Goal: Complete application form

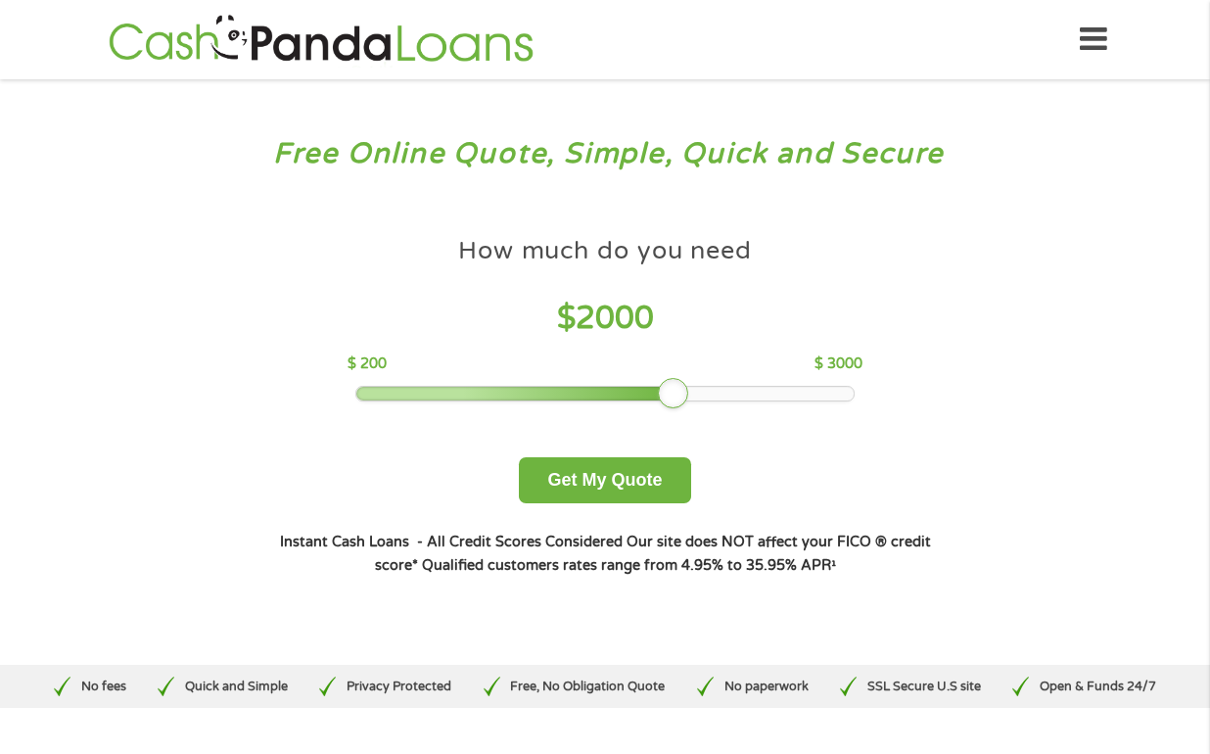
drag, startPoint x: 483, startPoint y: 395, endPoint x: 657, endPoint y: 383, distance: 174.7
click at [657, 383] on div "How much do you need $ 2000 $ 200 $ 3000" at bounding box center [605, 314] width 514 height 174
click at [614, 482] on button "Get My Quote" at bounding box center [604, 480] width 171 height 46
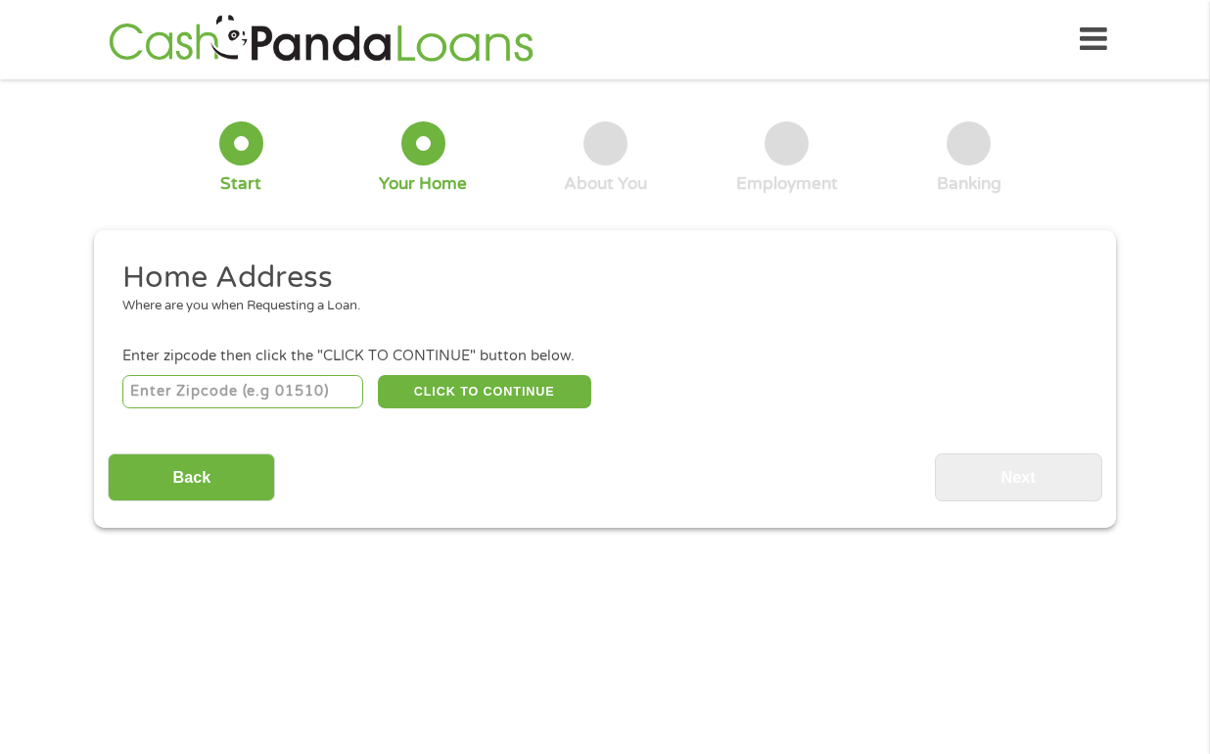
click at [234, 389] on input "number" at bounding box center [243, 391] width 242 height 33
type input "85226"
click at [474, 398] on button "CLICK TO CONTINUE" at bounding box center [484, 391] width 213 height 33
type input "85226"
type input "Chandler"
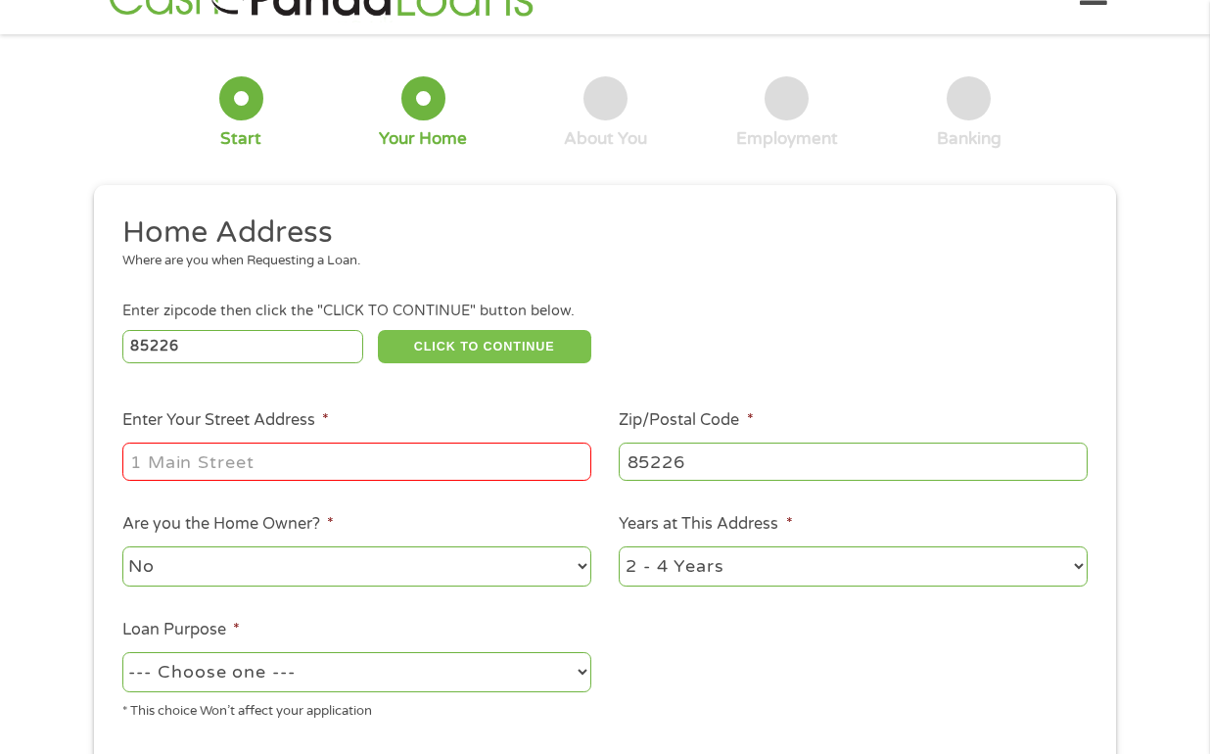
scroll to position [57, 0]
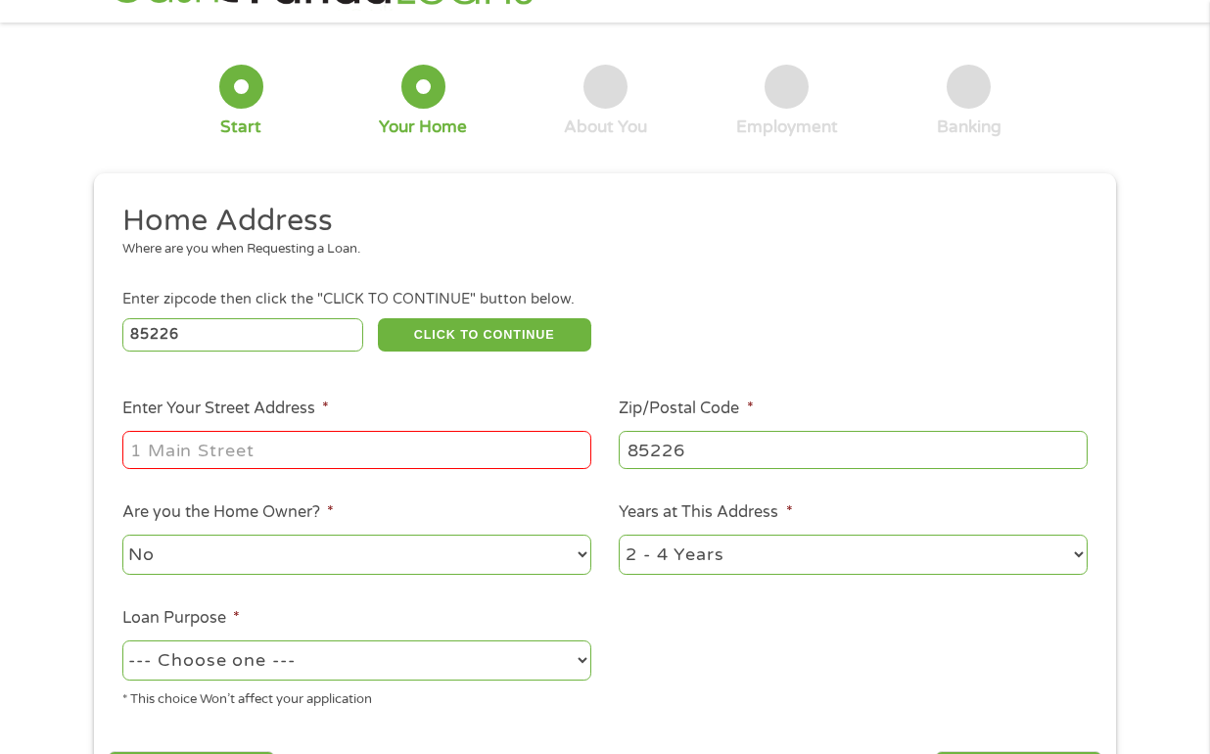
click at [362, 447] on input "Enter Your Street Address *" at bounding box center [356, 449] width 469 height 37
type input "601 North Rita Lane"
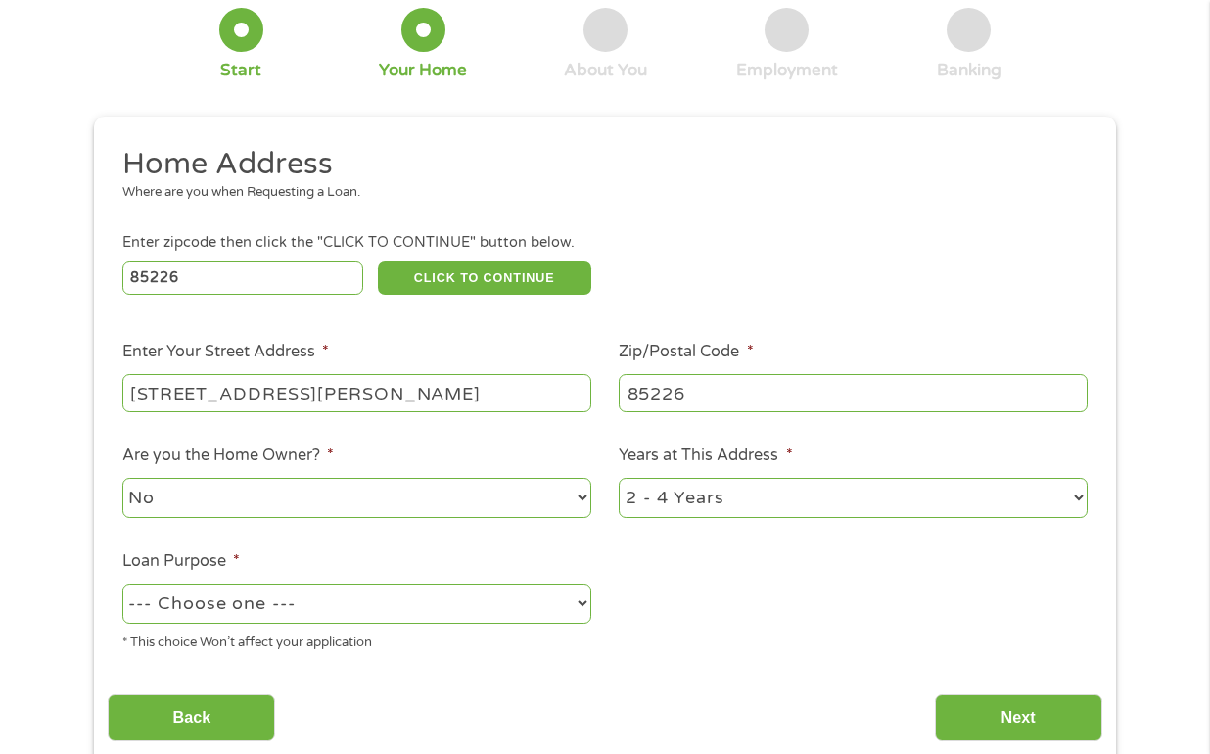
scroll to position [152, 0]
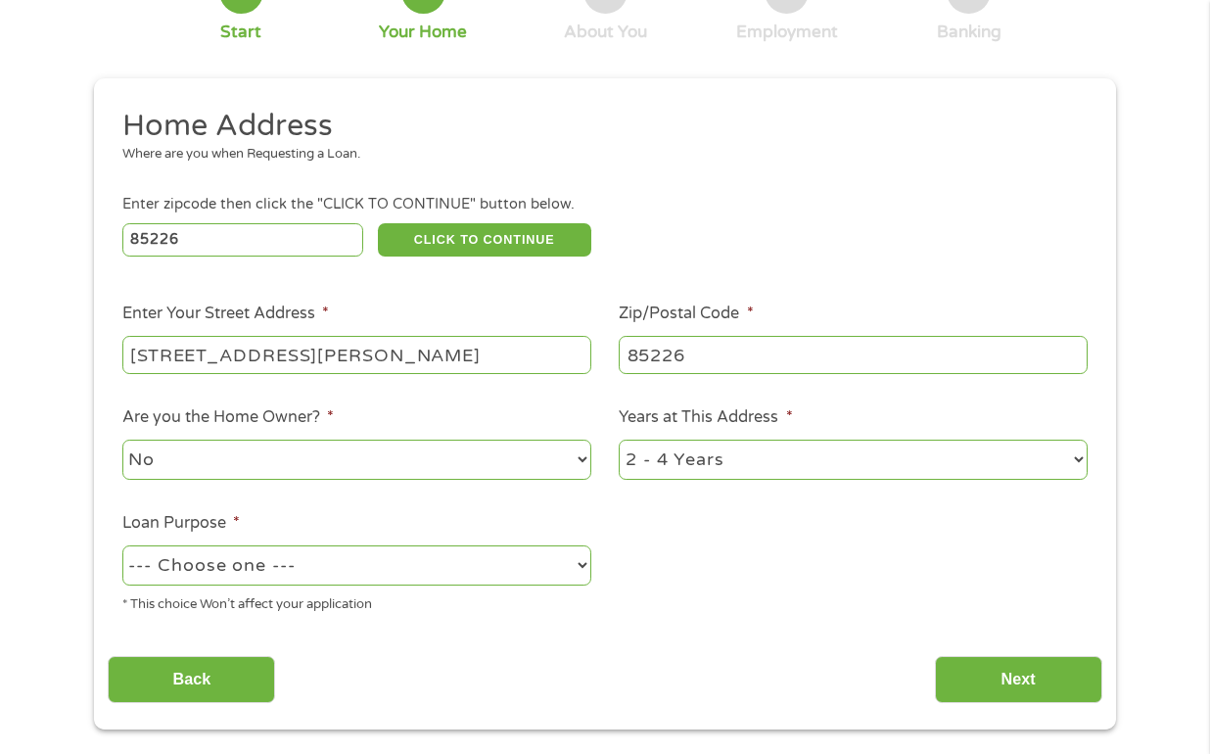
click at [629, 462] on select "1 Year or less 1 - 2 Years 2 - 4 Years Over 4 Years" at bounding box center [853, 460] width 469 height 40
select select "60months"
click at [365, 448] on select "No Yes" at bounding box center [356, 460] width 469 height 40
click at [312, 468] on select "No Yes" at bounding box center [356, 460] width 469 height 40
select select "no"
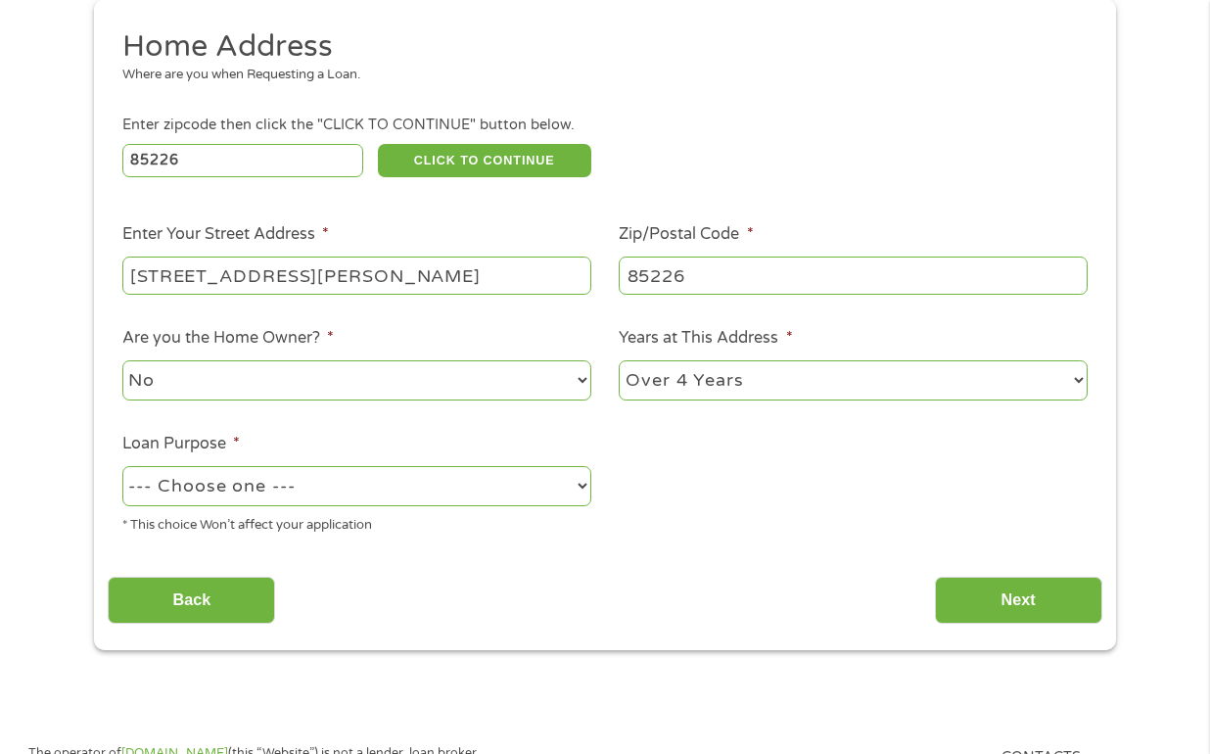
scroll to position [237, 0]
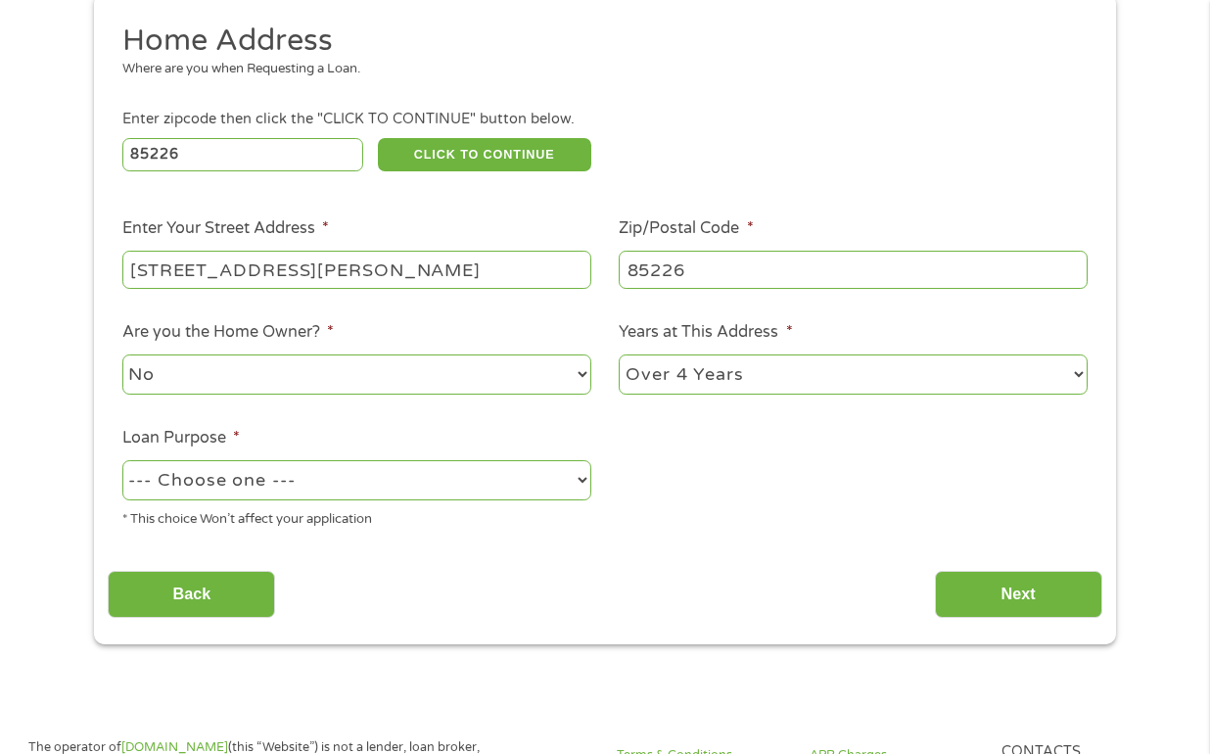
click at [288, 490] on select "--- Choose one --- Pay Bills Debt Consolidation Home Improvement Major Purchase…" at bounding box center [356, 480] width 469 height 40
select select "paybills"
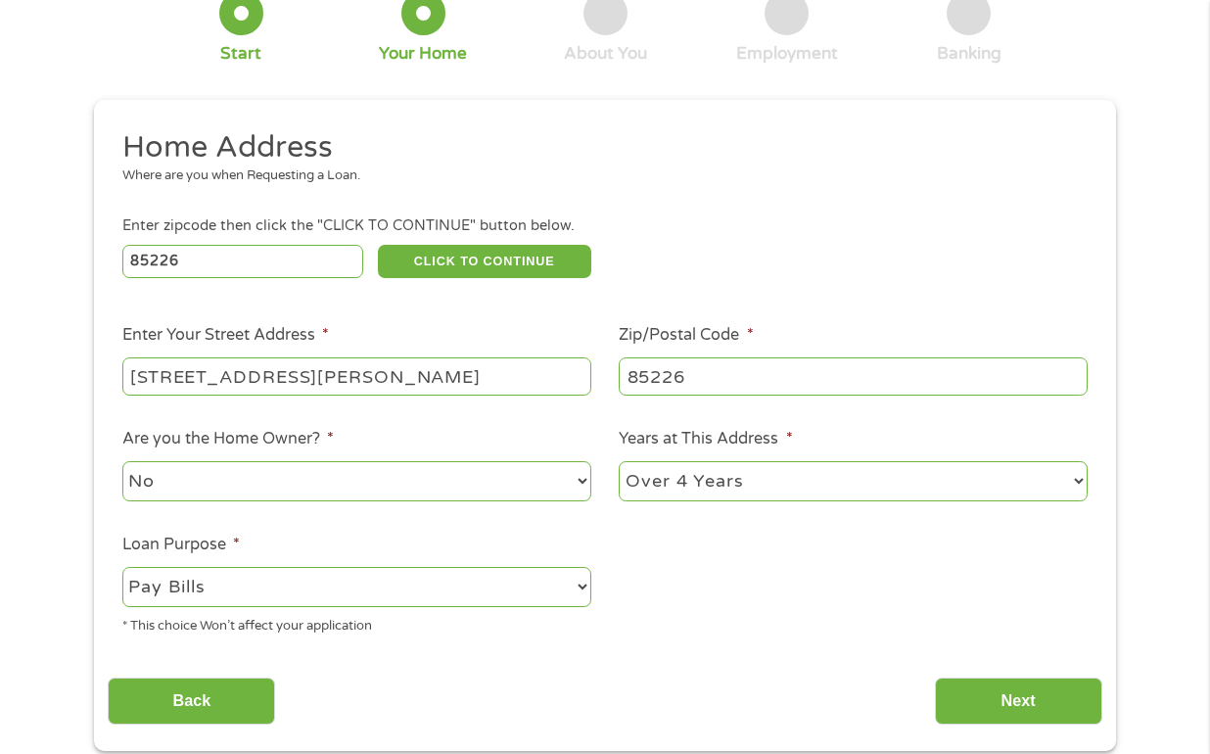
scroll to position [298, 0]
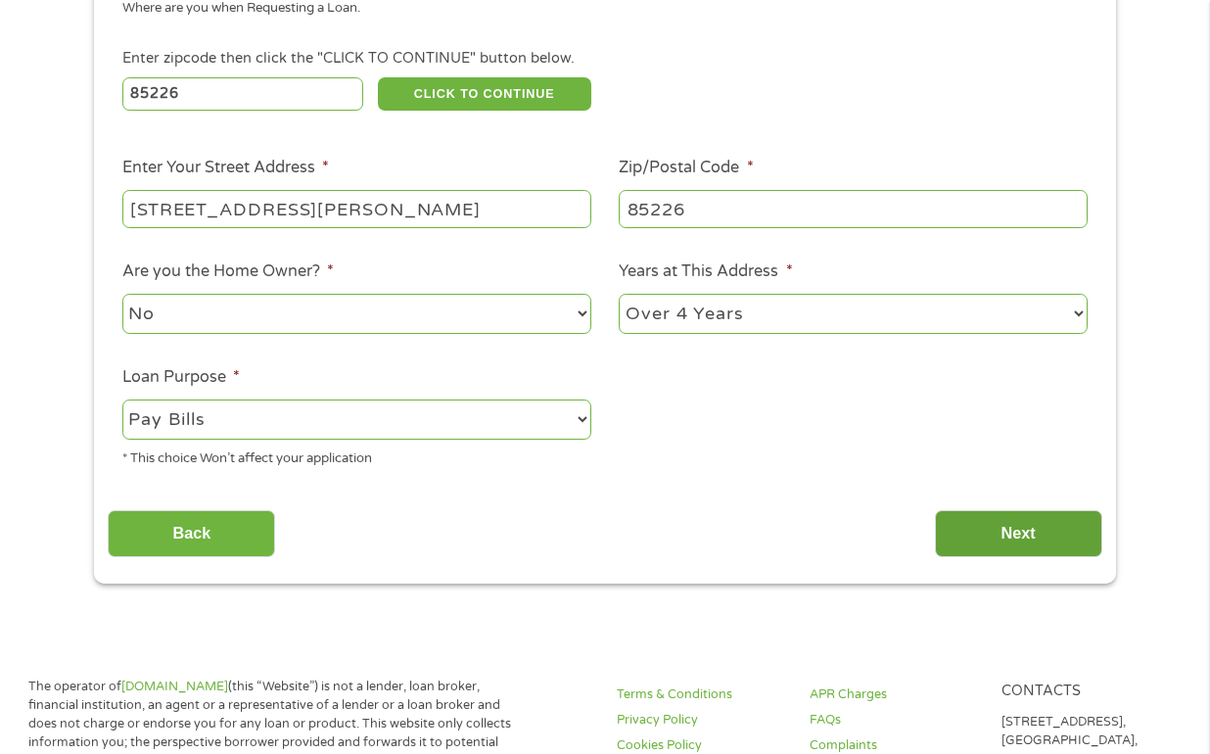
click at [973, 547] on input "Next" at bounding box center [1018, 534] width 167 height 48
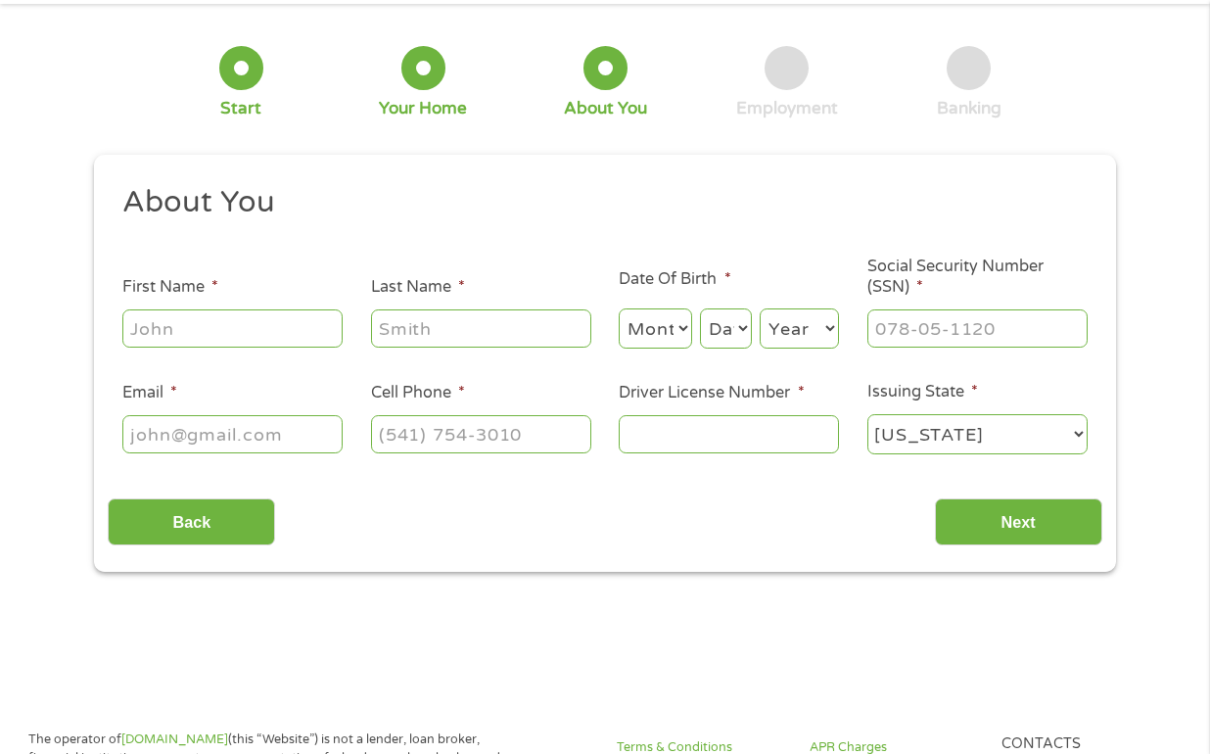
scroll to position [0, 0]
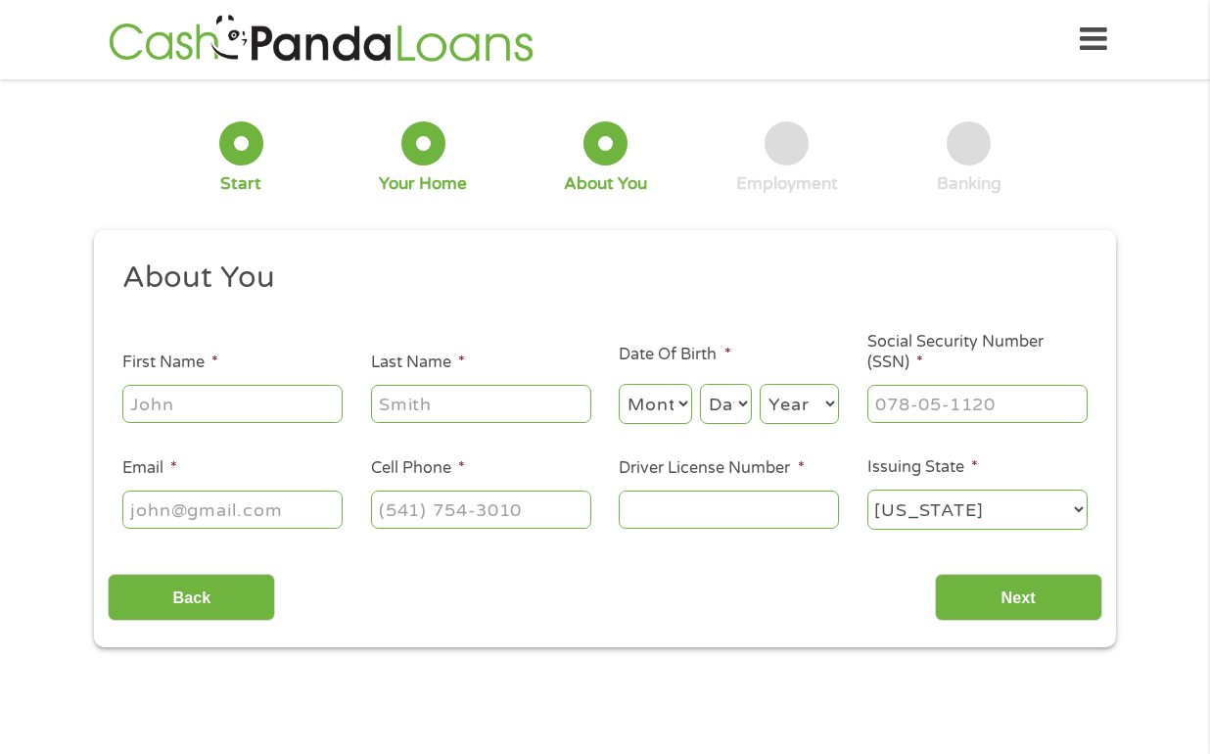
click at [254, 398] on input "First Name *" at bounding box center [232, 403] width 220 height 37
type input "Chad"
type input "Graham"
type input "(720) 281-3059"
click at [672, 412] on select "Month 1 2 3 4 5 6 7 8 9 10 11 12" at bounding box center [655, 404] width 73 height 40
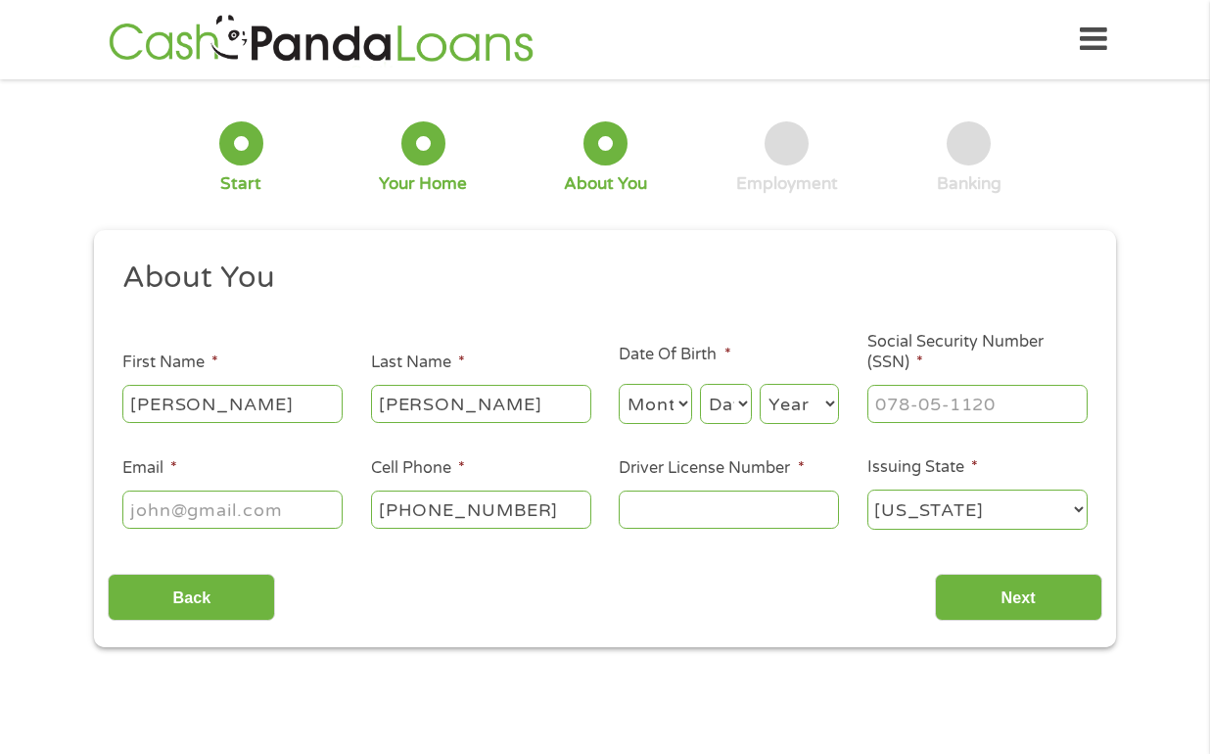
select select "7"
click at [735, 410] on select "Day 1 2 3 4 5 6 7 8 9 10 11 12 13 14 15 16 17 18 19 20 21 22 23 24 25 26 27 28 …" at bounding box center [726, 404] width 52 height 40
select select "18"
click at [815, 407] on select "Year 2007 2006 2005 2004 2003 2002 2001 2000 1999 1998 1997 1996 1995 1994 1993…" at bounding box center [799, 404] width 79 height 40
select select "1970"
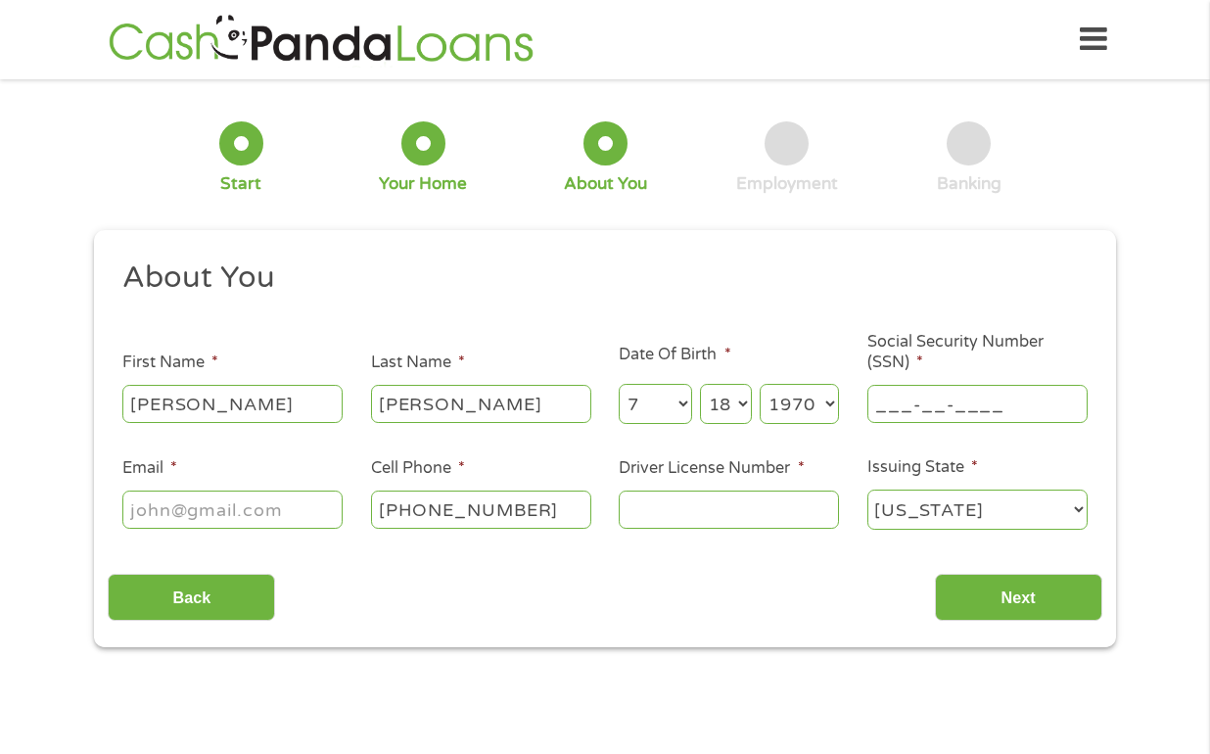
click at [905, 405] on input "___-__-____" at bounding box center [978, 403] width 220 height 37
type input "523-35-8493"
click at [255, 510] on input "Email *" at bounding box center [232, 509] width 220 height 37
type input "chadag@gmail.com"
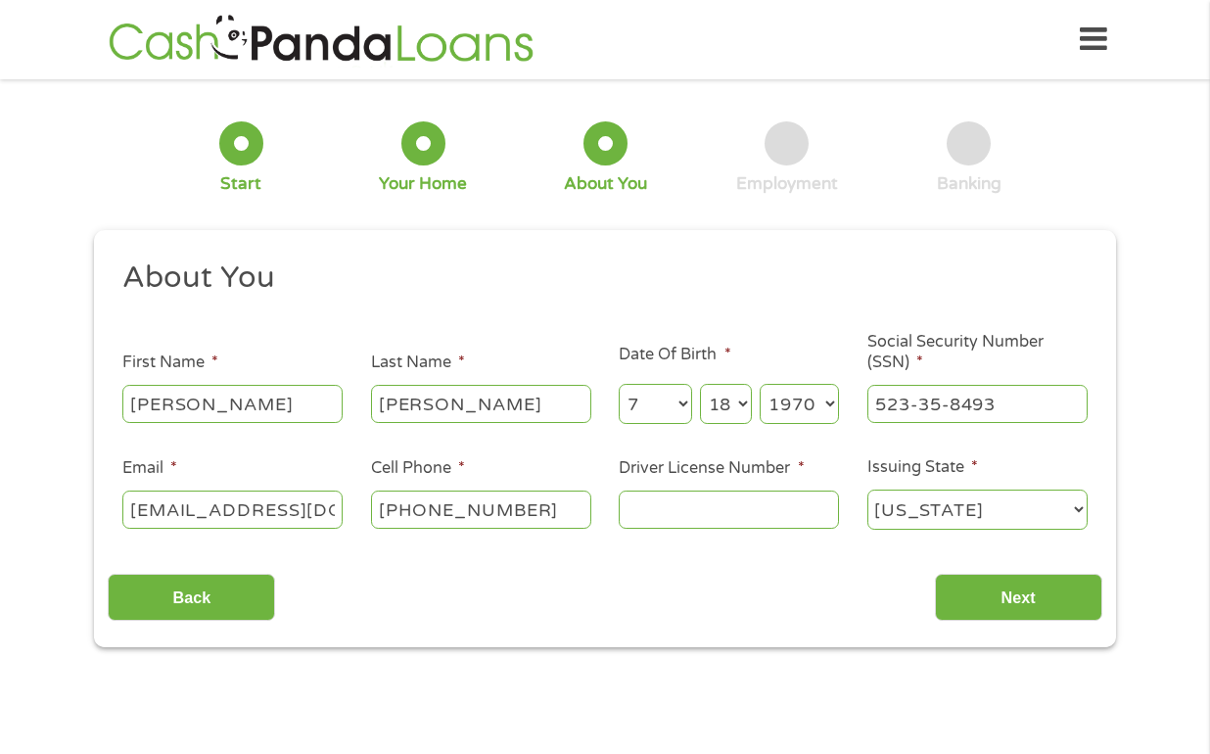
click at [683, 521] on input "Driver License Number *" at bounding box center [729, 509] width 220 height 37
type input "D03387547"
click at [1011, 616] on input "Next" at bounding box center [1018, 598] width 167 height 48
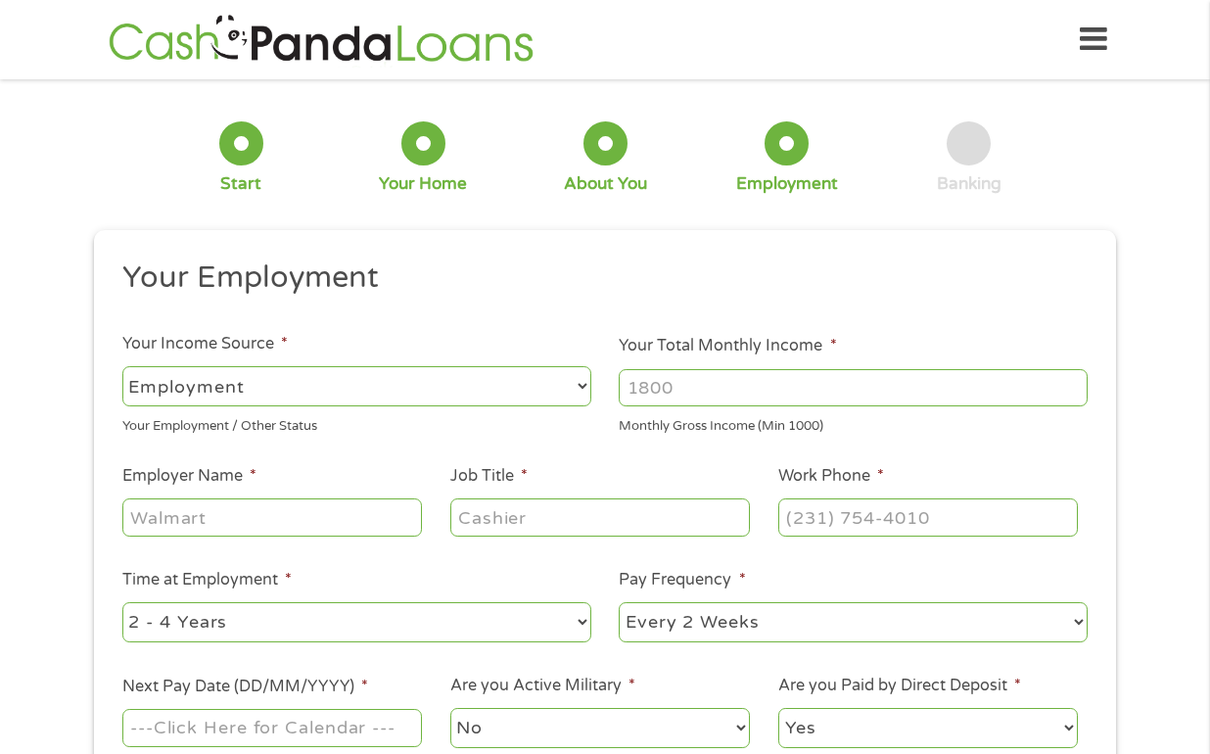
click at [783, 399] on input "Your Total Monthly Income *" at bounding box center [853, 387] width 469 height 37
type input "5200"
click at [341, 514] on input "Employer Name *" at bounding box center [272, 516] width 300 height 37
type input "Wells Fargo"
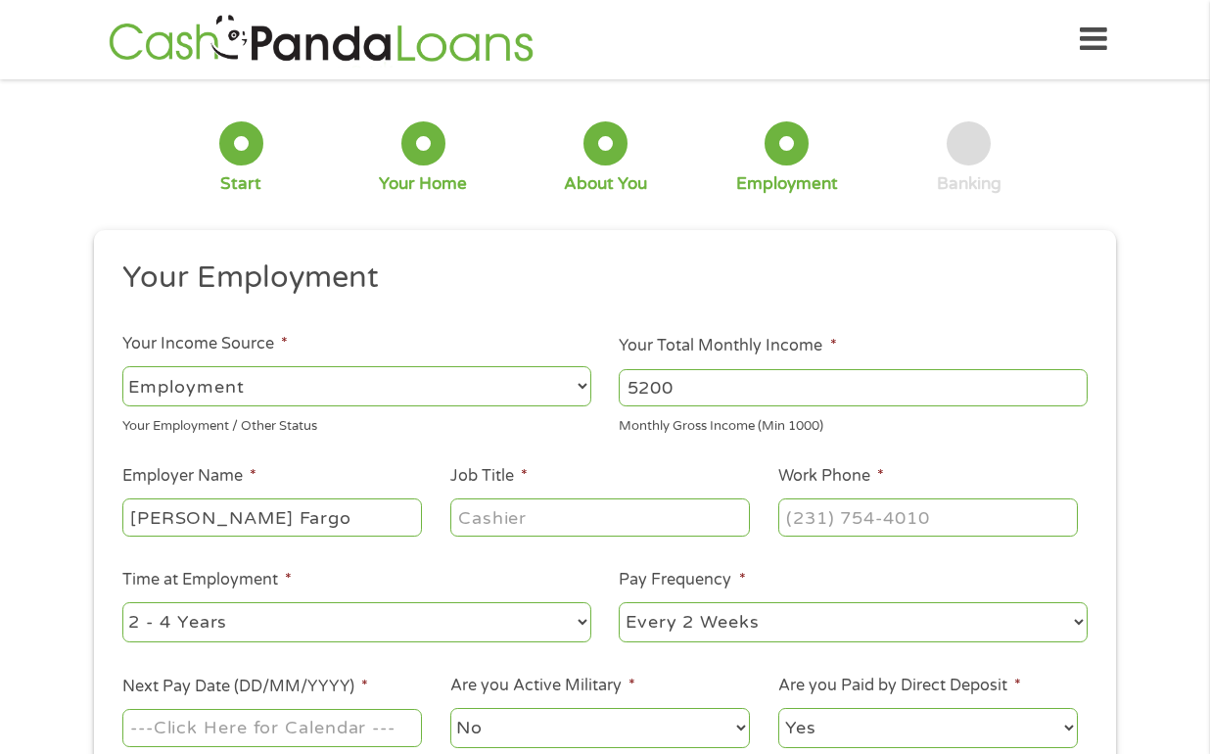
click at [519, 510] on input "Job Title *" at bounding box center [600, 516] width 300 height 37
type input "System Engineer"
type input "(___) ___-____"
click at [834, 512] on input "(___) ___-____" at bounding box center [928, 516] width 300 height 37
click at [806, 507] on input "(___) ___-____" at bounding box center [928, 516] width 300 height 37
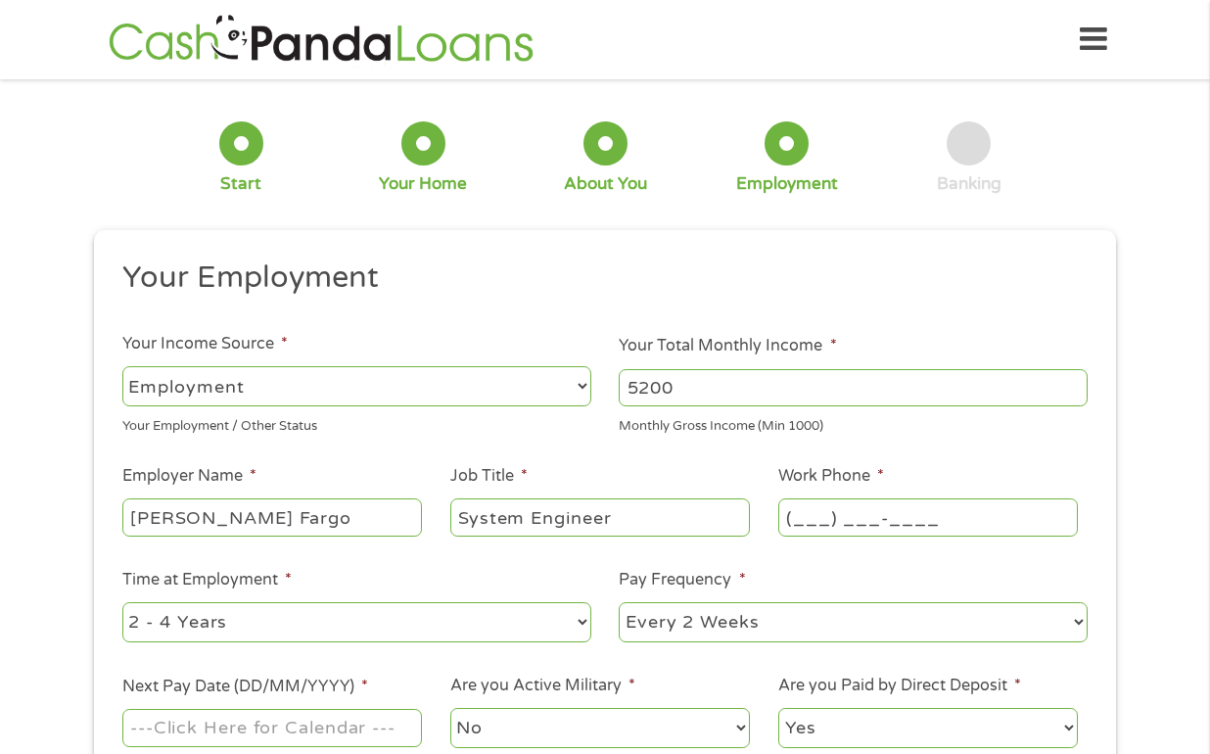
paste input "0"
type input "(800) ___-____"
click at [813, 516] on input "(___) ___-____" at bounding box center [928, 516] width 300 height 37
click at [789, 517] on input "(___) ___-____" at bounding box center [928, 516] width 300 height 37
type input "(800) 869-3557"
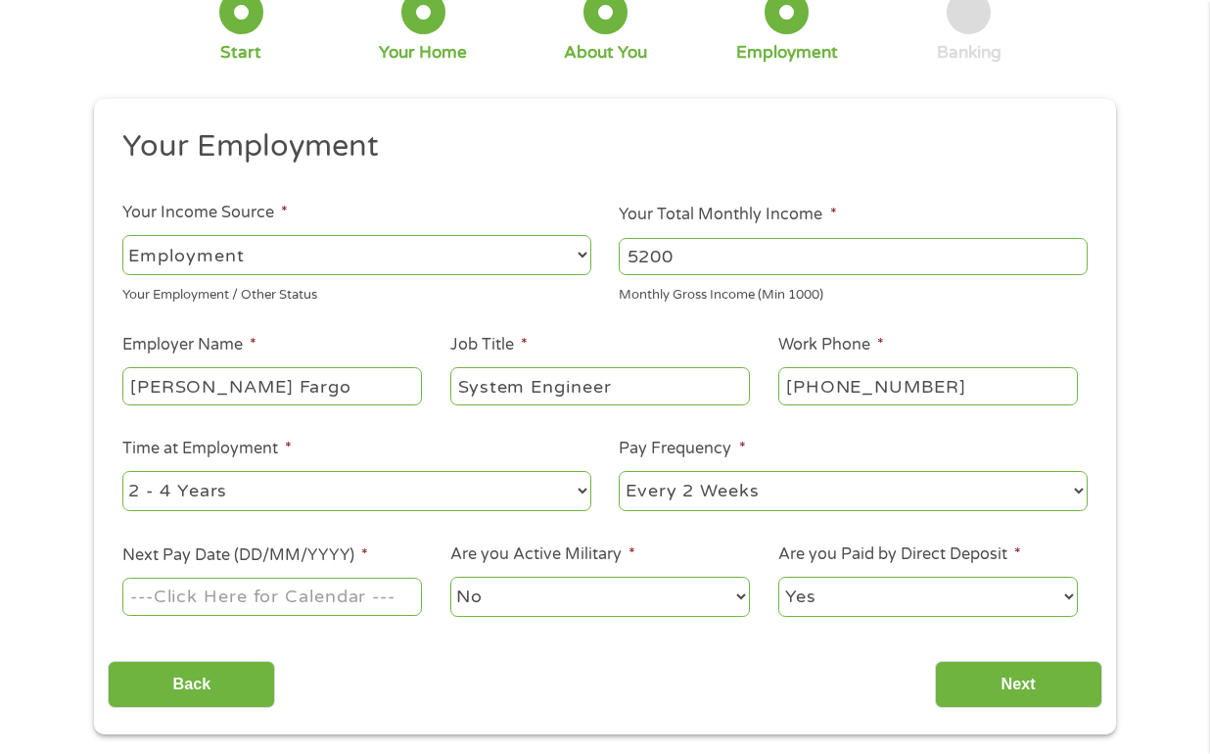
scroll to position [143, 0]
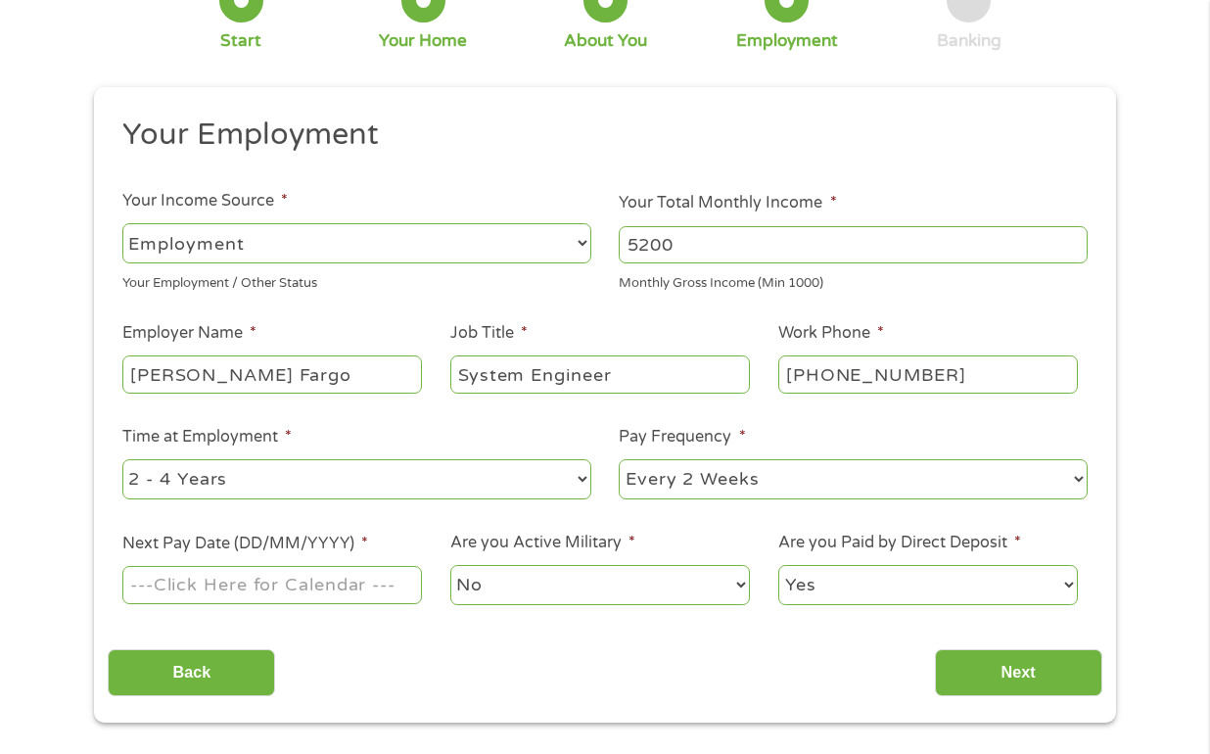
click at [575, 483] on select "--- Choose one --- 1 Year or less 1 - 2 Years 2 - 4 Years Over 4 Years" at bounding box center [356, 479] width 469 height 40
select select "60months"
click at [664, 467] on select "--- Choose one --- Every 2 Weeks Every Week Monthly Semi-Monthly" at bounding box center [853, 479] width 469 height 40
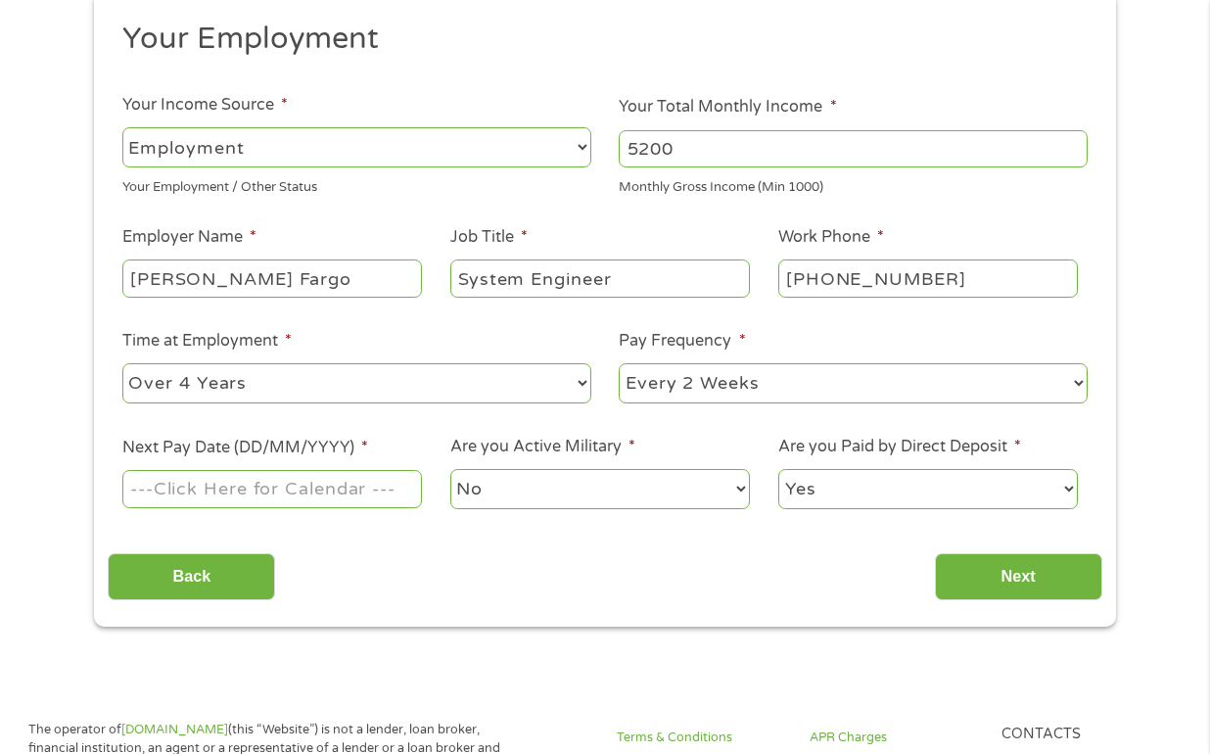
scroll to position [287, 0]
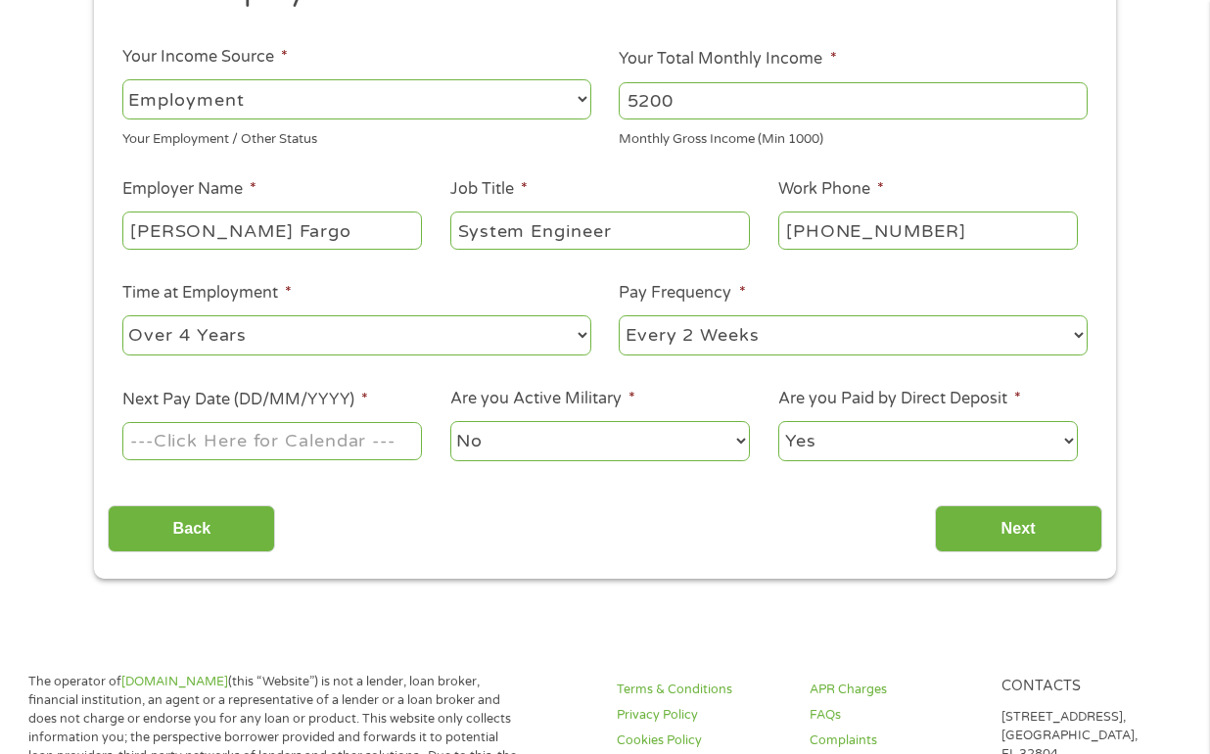
click at [284, 449] on input "Next Pay Date (DD/MM/YYYY) *" at bounding box center [272, 440] width 300 height 37
click at [349, 437] on input "Next Pay Date (DD/MM/YYYY) *" at bounding box center [272, 440] width 300 height 37
click at [398, 449] on input "Next Pay Date (DD/MM/YYYY) *" at bounding box center [272, 440] width 300 height 37
click at [297, 439] on input "Next Pay Date (DD/MM/YYYY) *" at bounding box center [272, 440] width 300 height 37
type input "9"
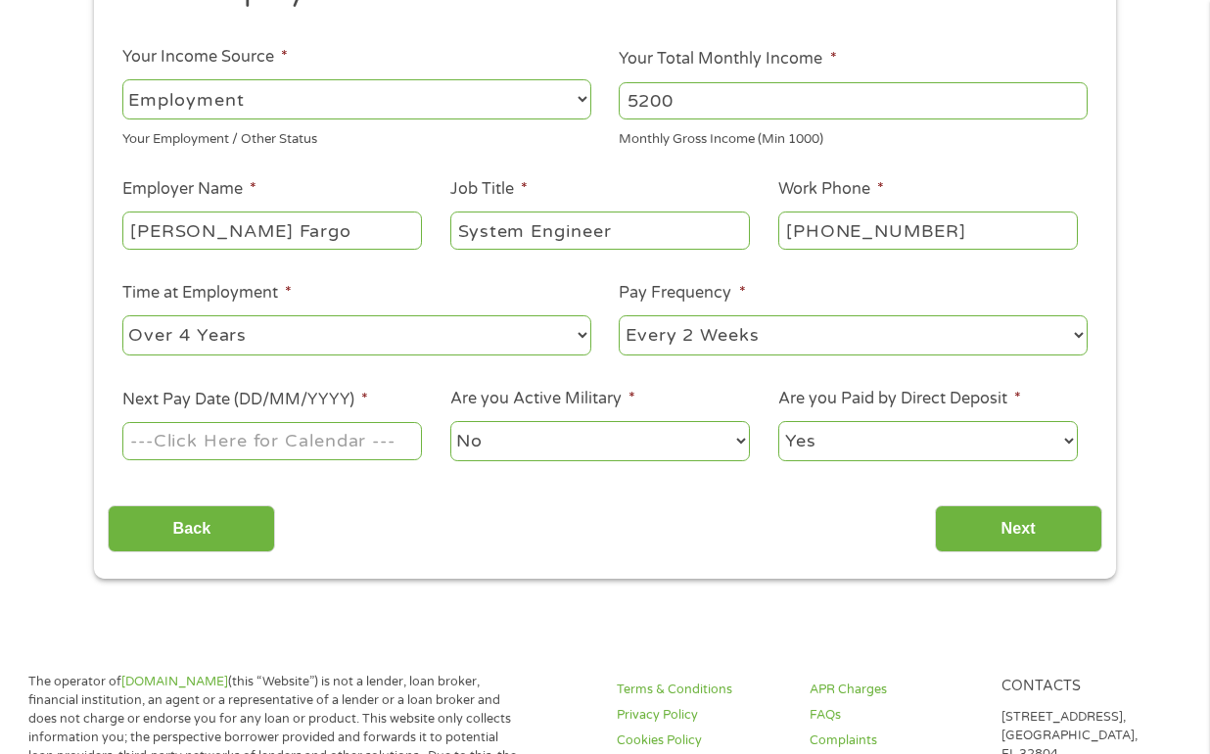
click at [389, 444] on input "Next Pay Date (DD/MM/YYYY) *" at bounding box center [272, 440] width 300 height 37
click at [341, 446] on input "Next Pay Date (DD/MM/YYYY) *" at bounding box center [272, 440] width 300 height 37
type input "0"
click at [584, 450] on select "No Yes" at bounding box center [600, 441] width 300 height 40
click at [406, 442] on input "Next Pay Date (DD/MM/YYYY) *" at bounding box center [272, 440] width 300 height 37
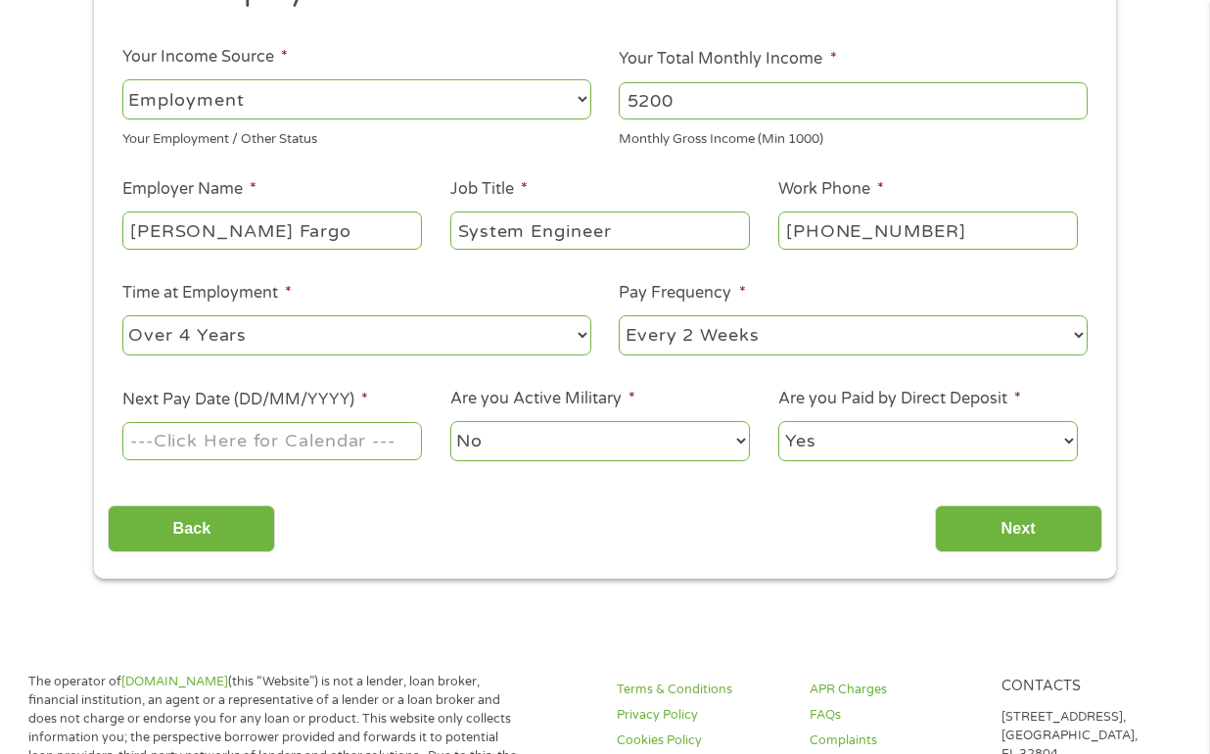
click at [343, 431] on input "Next Pay Date (DD/MM/YYYY) *" at bounding box center [272, 440] width 300 height 37
type input "09/12/2025"
click at [759, 575] on div "This field is hidden when viewing the form gclid This field is hidden when view…" at bounding box center [605, 260] width 1022 height 635
click at [996, 542] on input "Next" at bounding box center [1018, 529] width 167 height 48
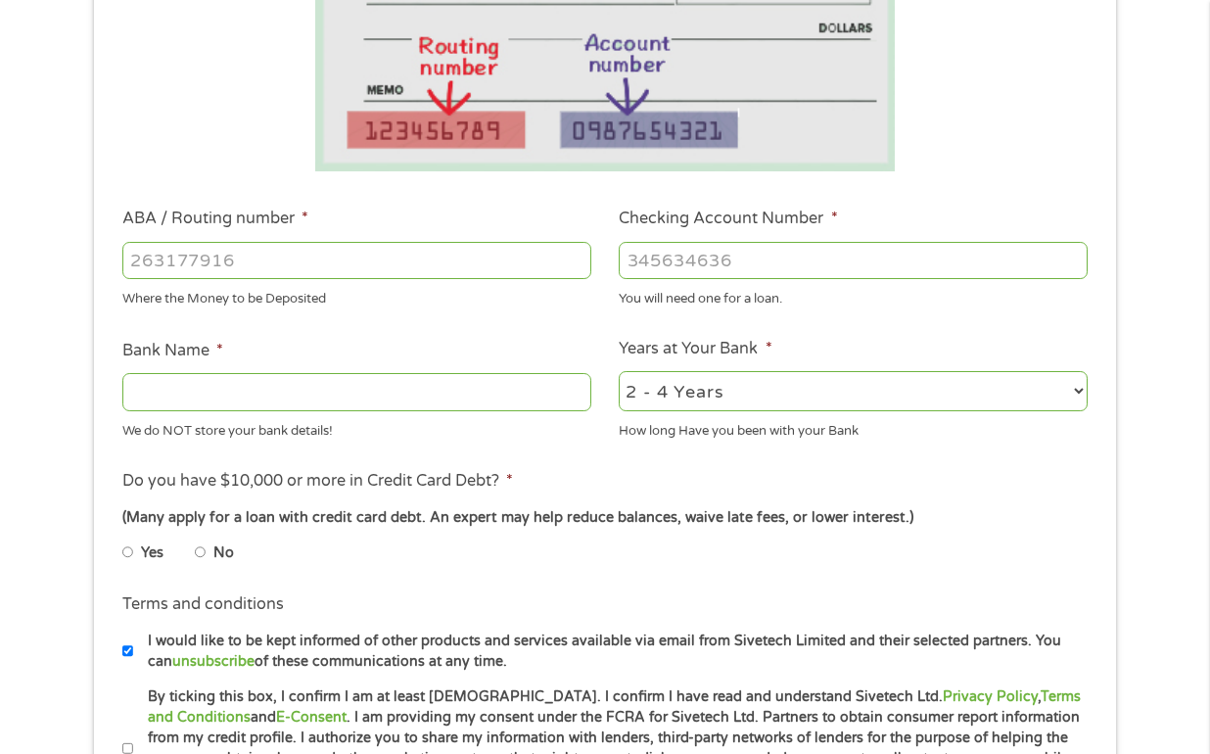
scroll to position [135, 0]
